Goal: Transaction & Acquisition: Purchase product/service

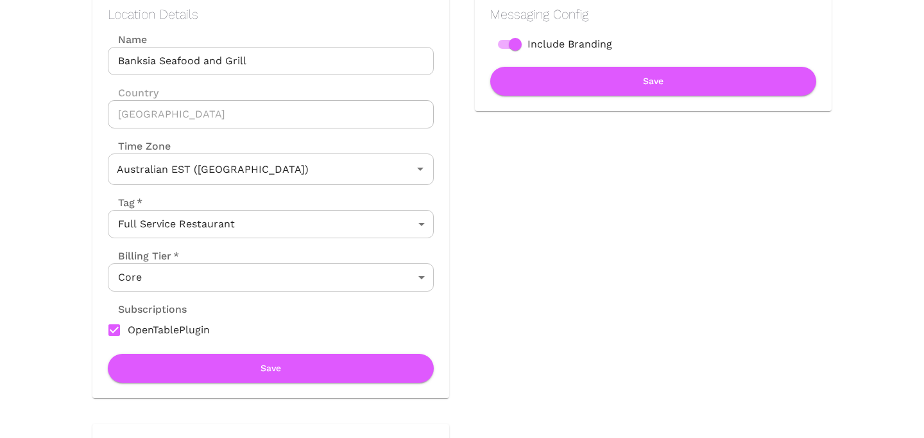
scroll to position [189, 0]
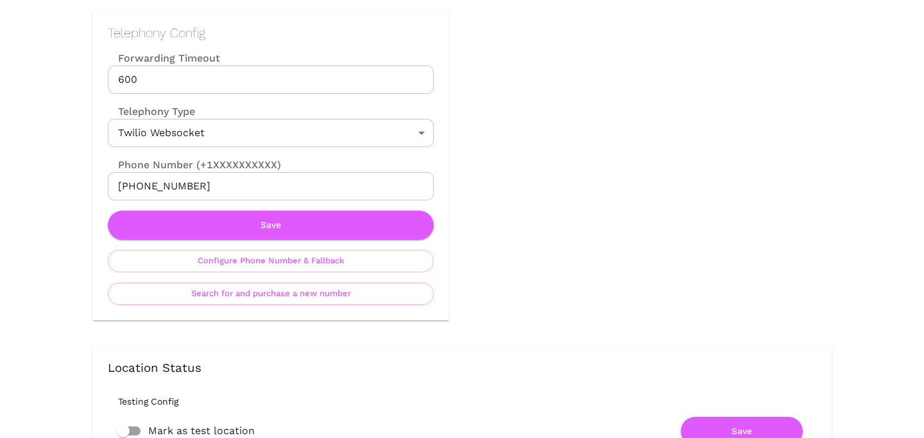
scroll to position [604, 0]
click at [302, 294] on button "Search for and purchase a new number" at bounding box center [271, 294] width 326 height 22
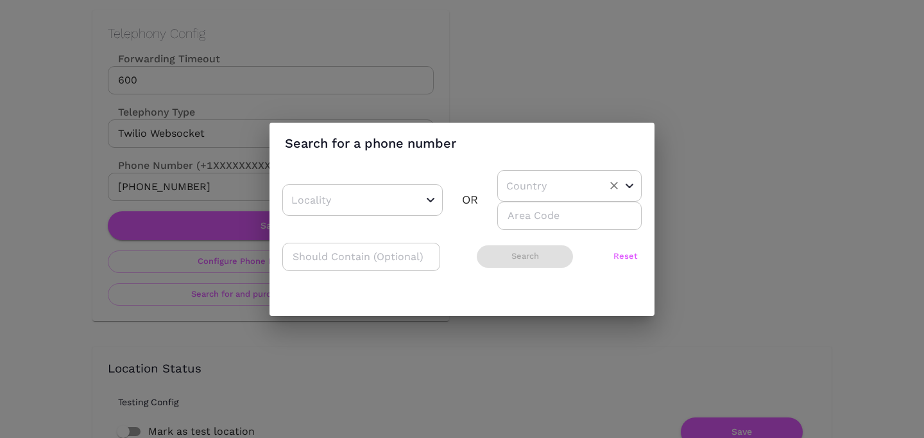
click at [501, 183] on div "​" at bounding box center [569, 185] width 144 height 31
click at [526, 214] on li "US" at bounding box center [564, 218] width 135 height 23
type input "US"
click at [526, 214] on input "number" at bounding box center [569, 215] width 144 height 28
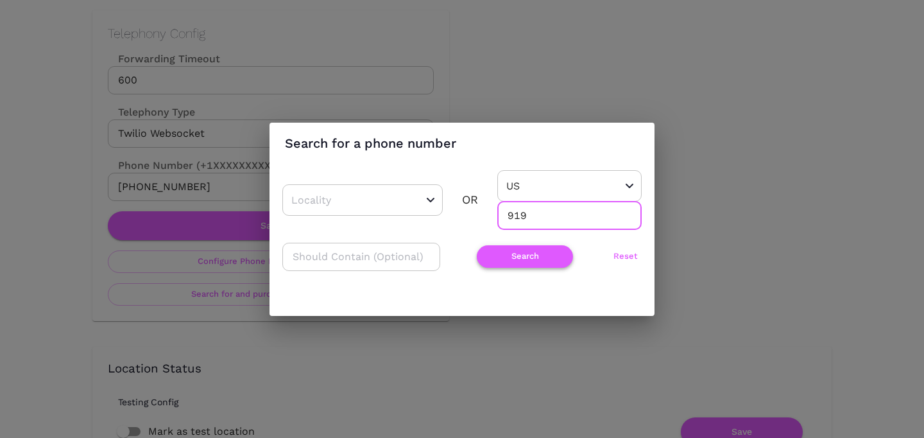
type input "919"
click at [501, 259] on button "Search" at bounding box center [525, 256] width 96 height 22
